Goal: Transaction & Acquisition: Book appointment/travel/reservation

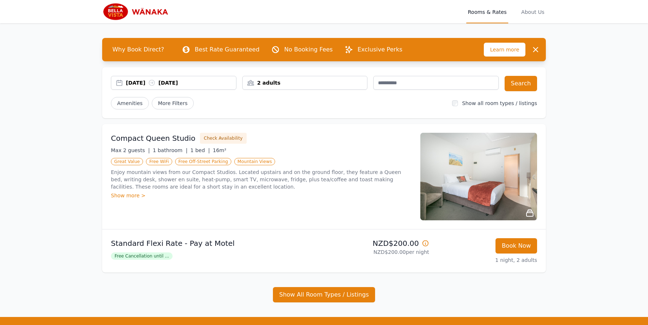
click at [192, 84] on div "[DATE] [DATE]" at bounding box center [181, 82] width 110 height 7
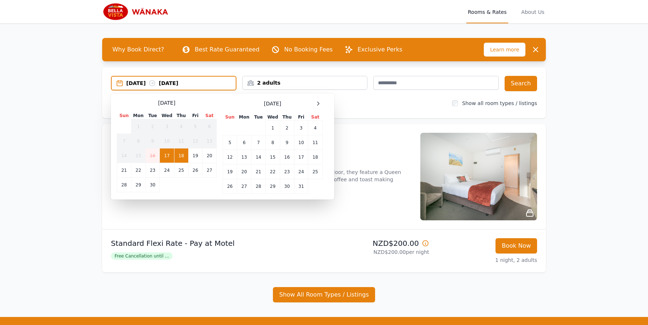
click at [323, 100] on div "[DATE] Sun Mon Tue Wed Thu Fri Sat 1 2 3 4 5 6 7 8 9 10 11 12 13 14 15 16 17 18…" at bounding box center [223, 146] width 212 height 94
click at [321, 102] on icon at bounding box center [318, 104] width 6 height 6
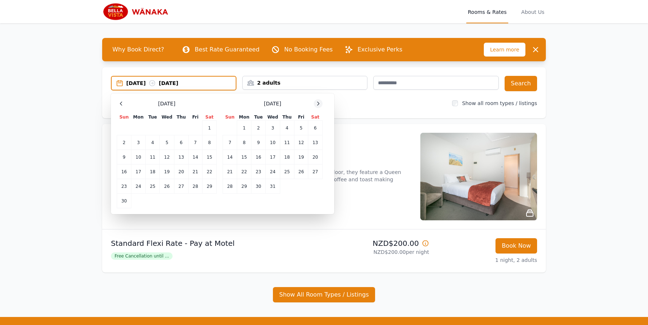
click at [321, 102] on icon at bounding box center [318, 104] width 6 height 6
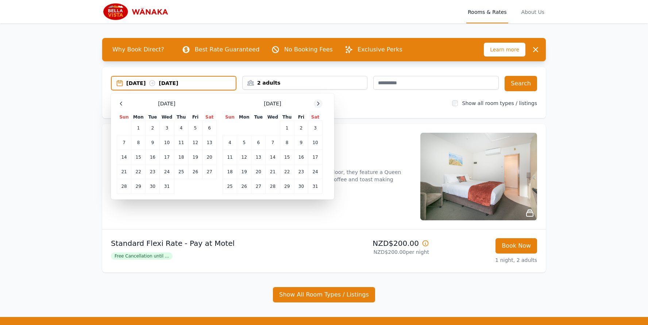
click at [320, 102] on icon at bounding box center [318, 104] width 6 height 6
click at [319, 102] on icon at bounding box center [318, 104] width 6 height 6
click at [262, 141] on td "10" at bounding box center [258, 142] width 14 height 15
click at [270, 140] on td "11" at bounding box center [273, 142] width 14 height 15
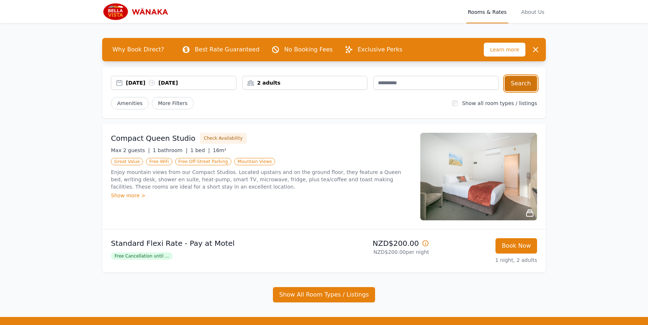
click at [532, 85] on button "Search" at bounding box center [520, 83] width 32 height 15
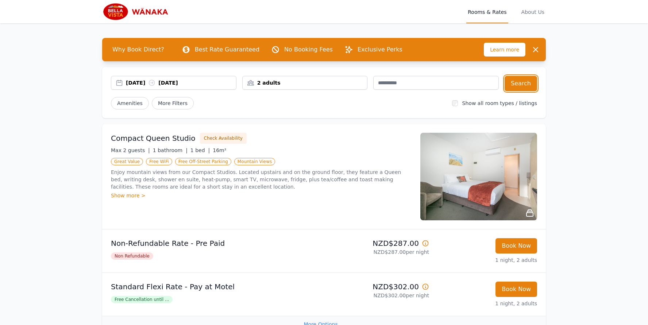
scroll to position [36, 0]
